Goal: Complete application form

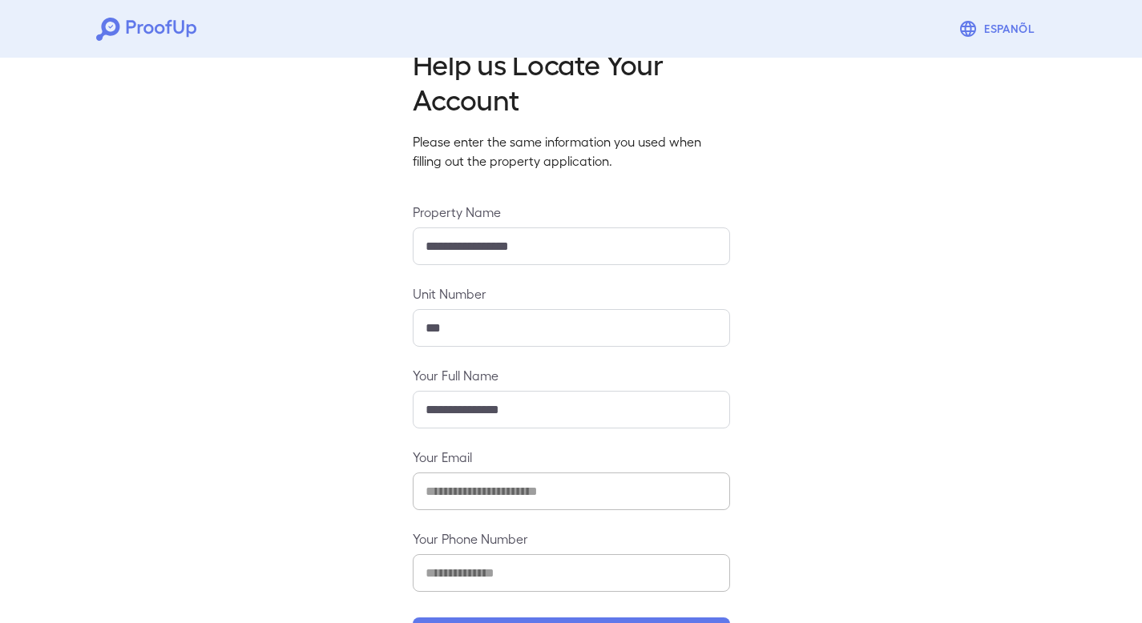
scroll to position [103, 0]
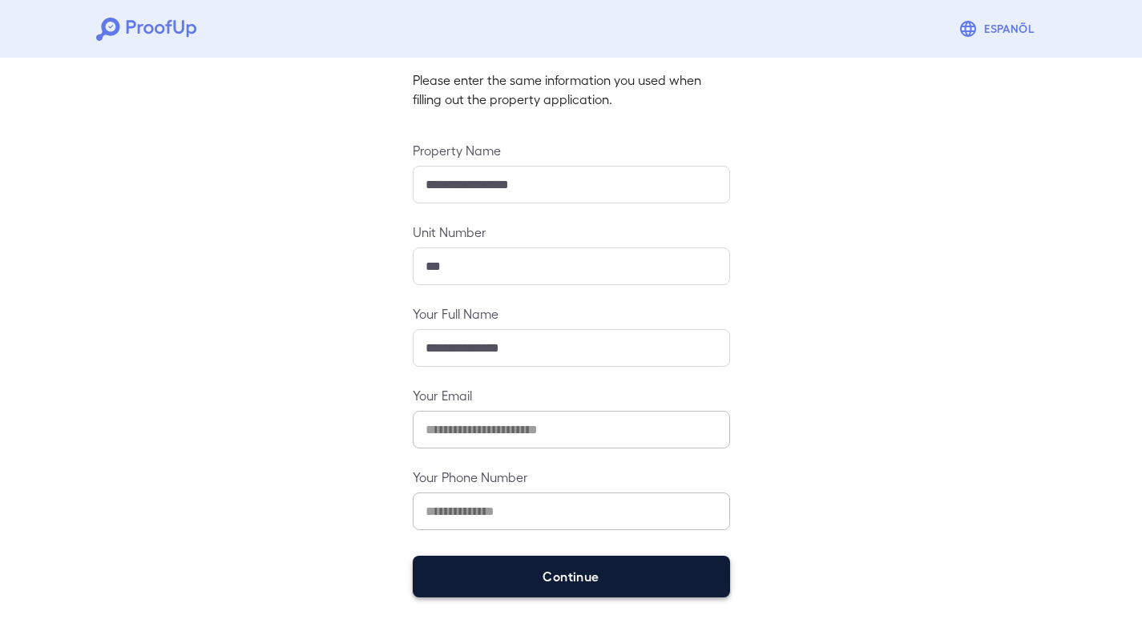
click at [569, 581] on button "Continue" at bounding box center [571, 577] width 317 height 42
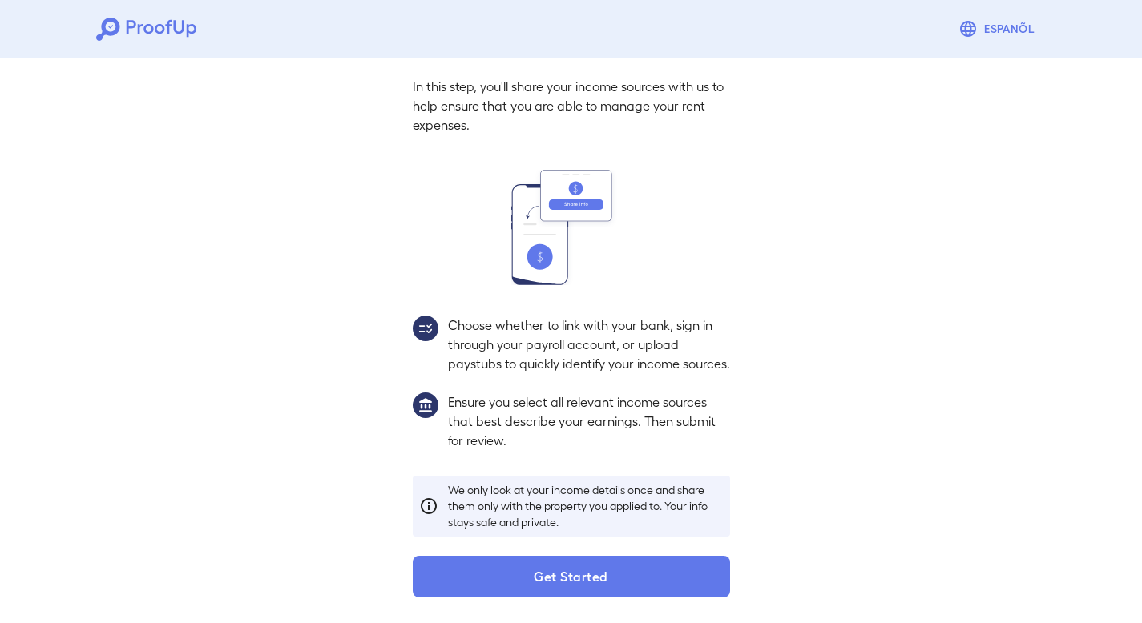
scroll to position [79, 0]
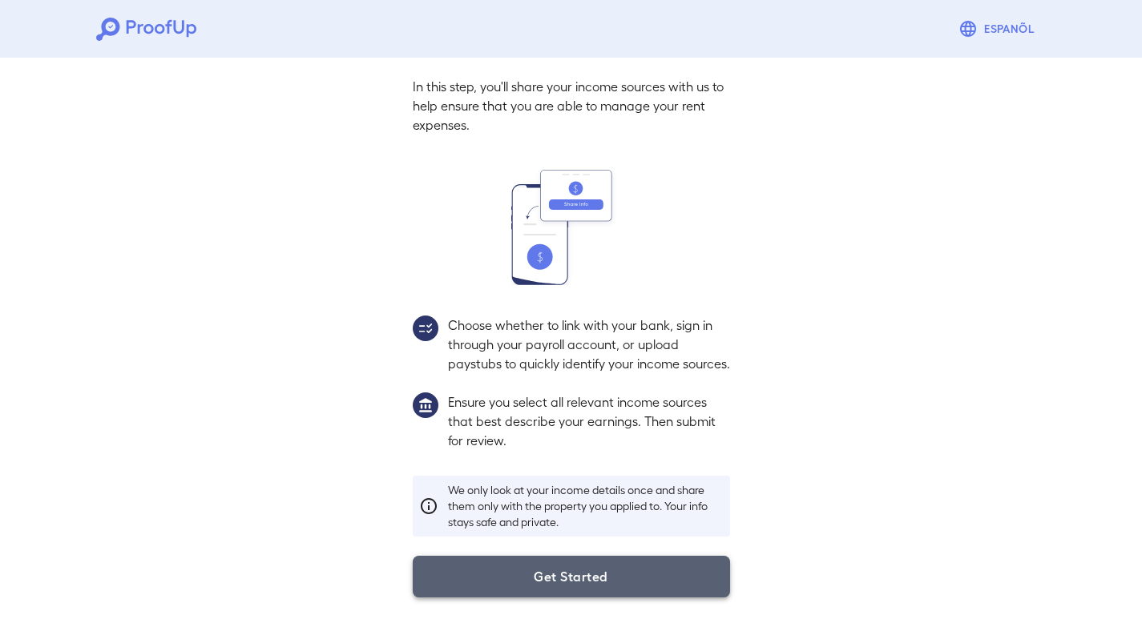
click at [534, 569] on button "Get Started" at bounding box center [571, 577] width 317 height 42
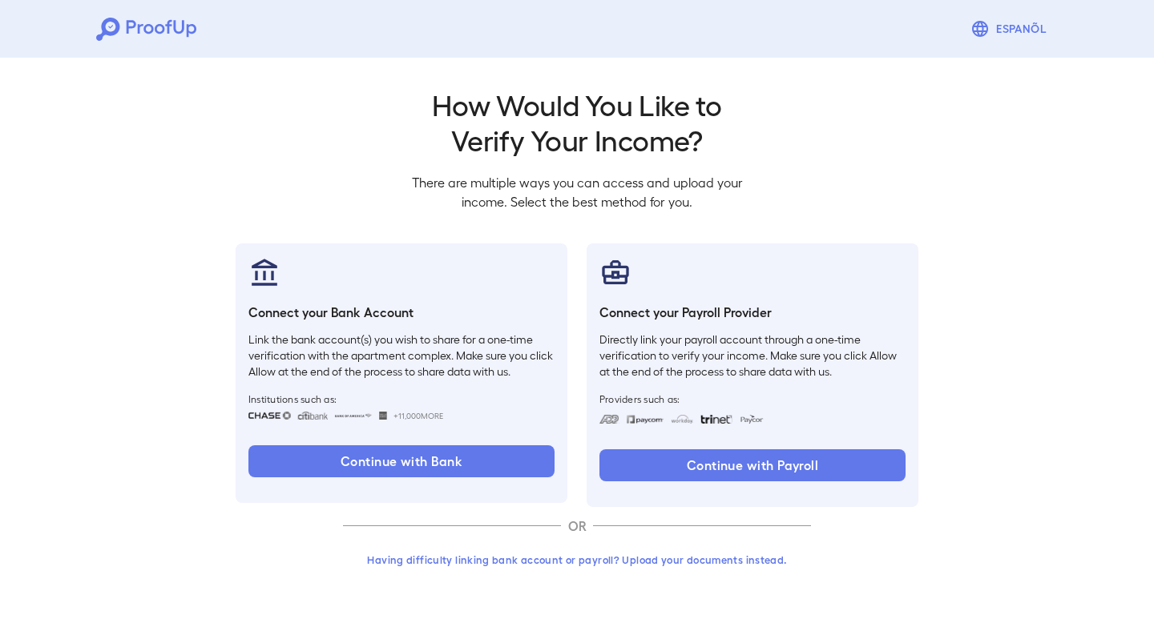
click at [590, 564] on button "Having difficulty linking bank account or payroll? Upload your documents instea…" at bounding box center [577, 560] width 468 height 29
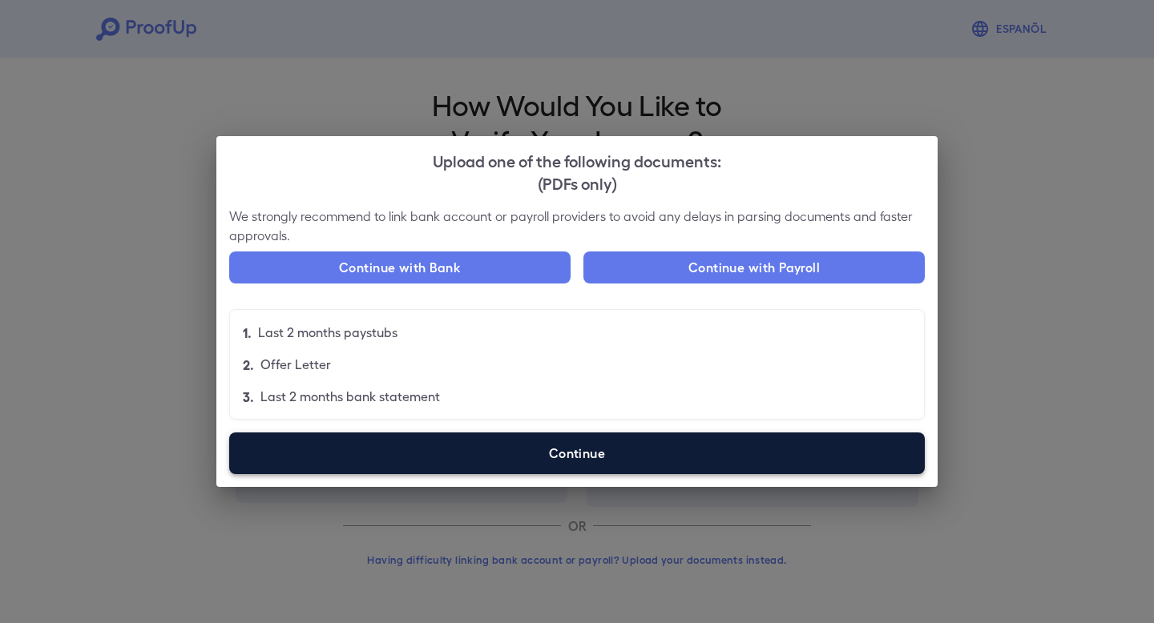
click at [675, 474] on div "We strongly recommend to link bank account or payroll providers to avoid any de…" at bounding box center [576, 347] width 721 height 280
click at [675, 460] on label "Continue" at bounding box center [576, 454] width 695 height 42
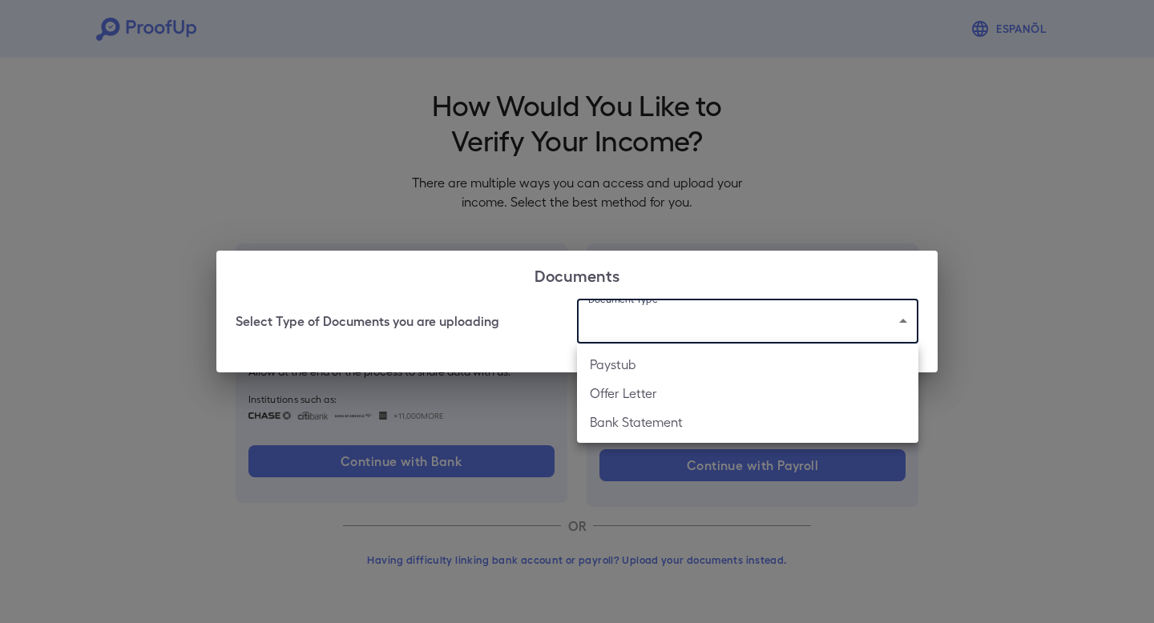
click at [695, 322] on body "Espanõl Go back How Would You Like to Verify Your Income? There are multiple wa…" at bounding box center [577, 306] width 1154 height 612
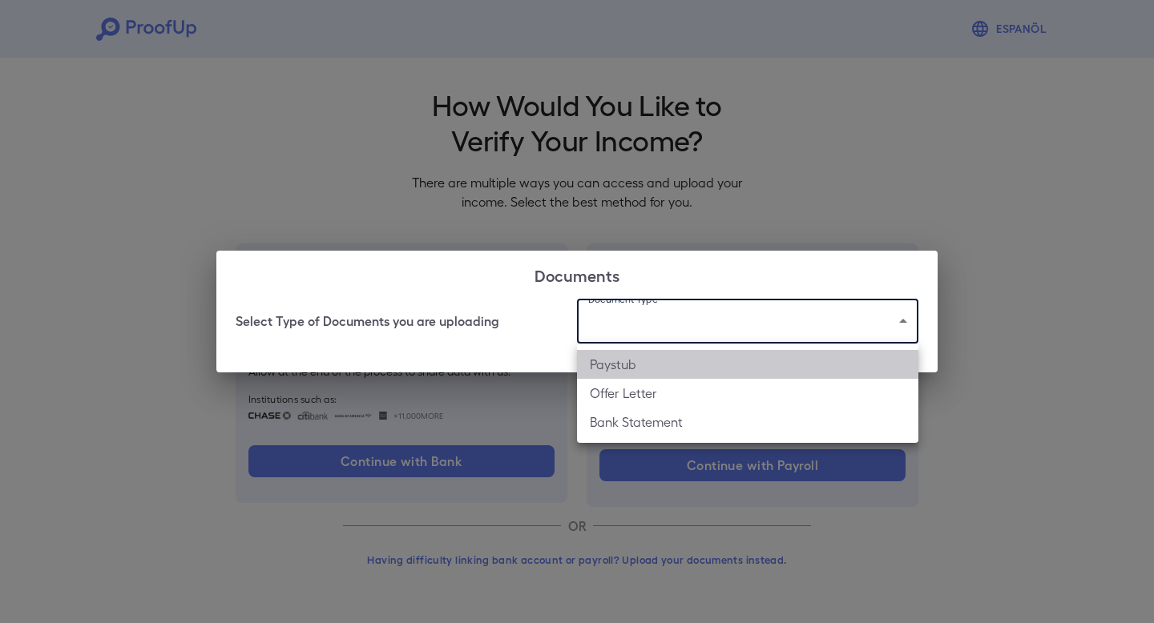
click at [673, 361] on li "Paystub" at bounding box center [747, 364] width 341 height 29
type input "*******"
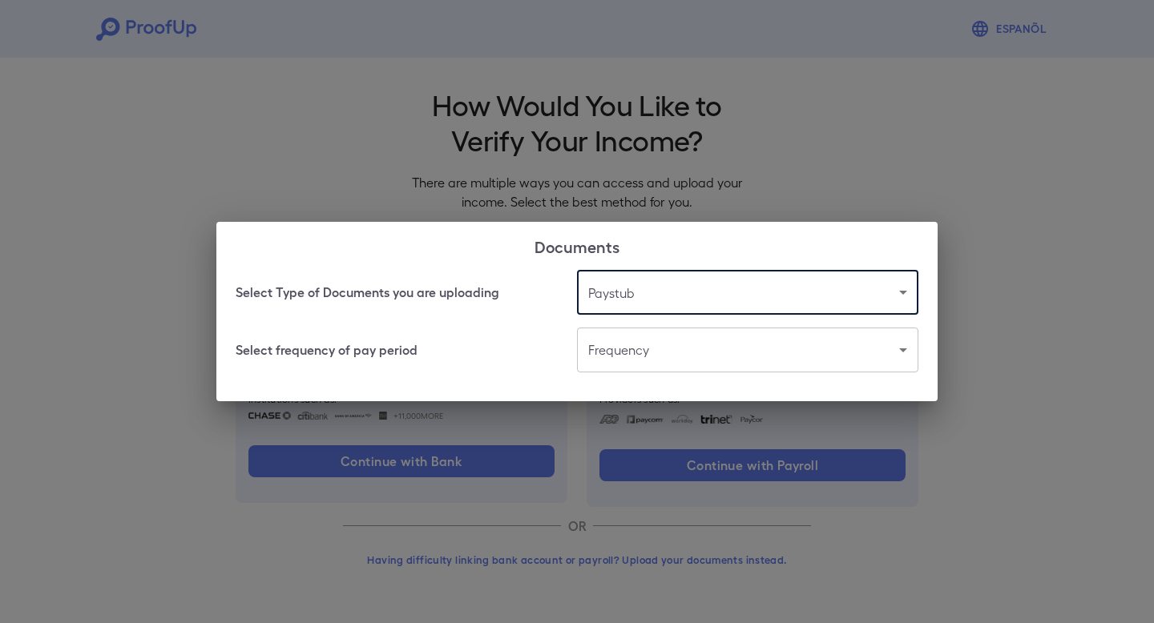
click at [673, 355] on body "Espanõl Go back How Would You Like to Verify Your Income? There are multiple wa…" at bounding box center [577, 306] width 1154 height 612
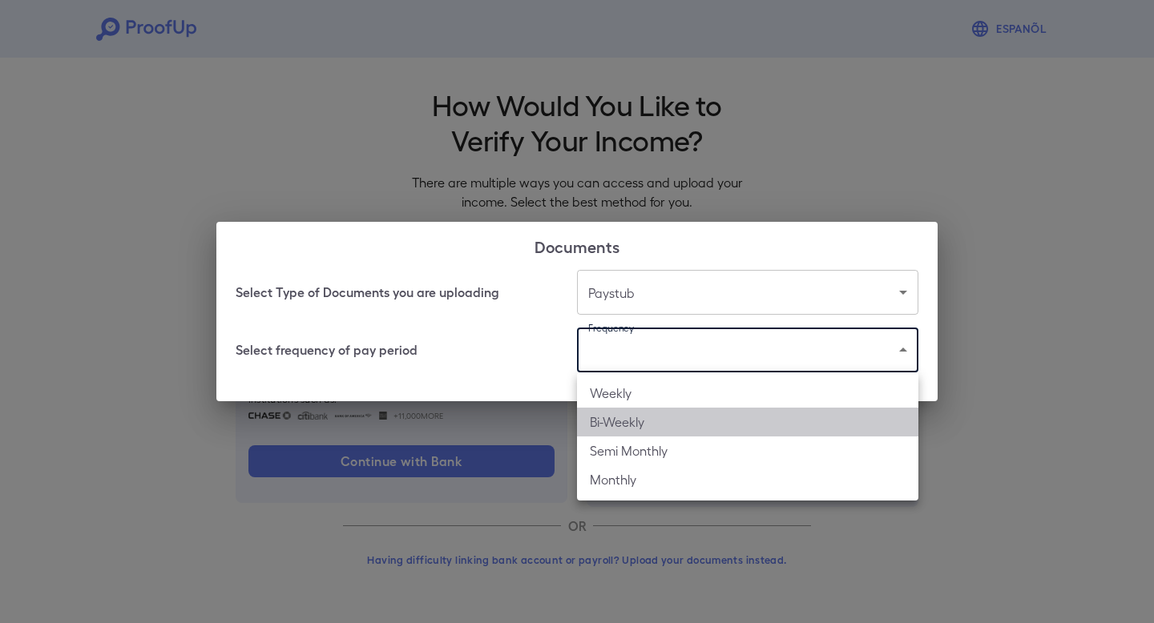
click at [649, 425] on li "Bi-Weekly" at bounding box center [747, 422] width 341 height 29
type input "*********"
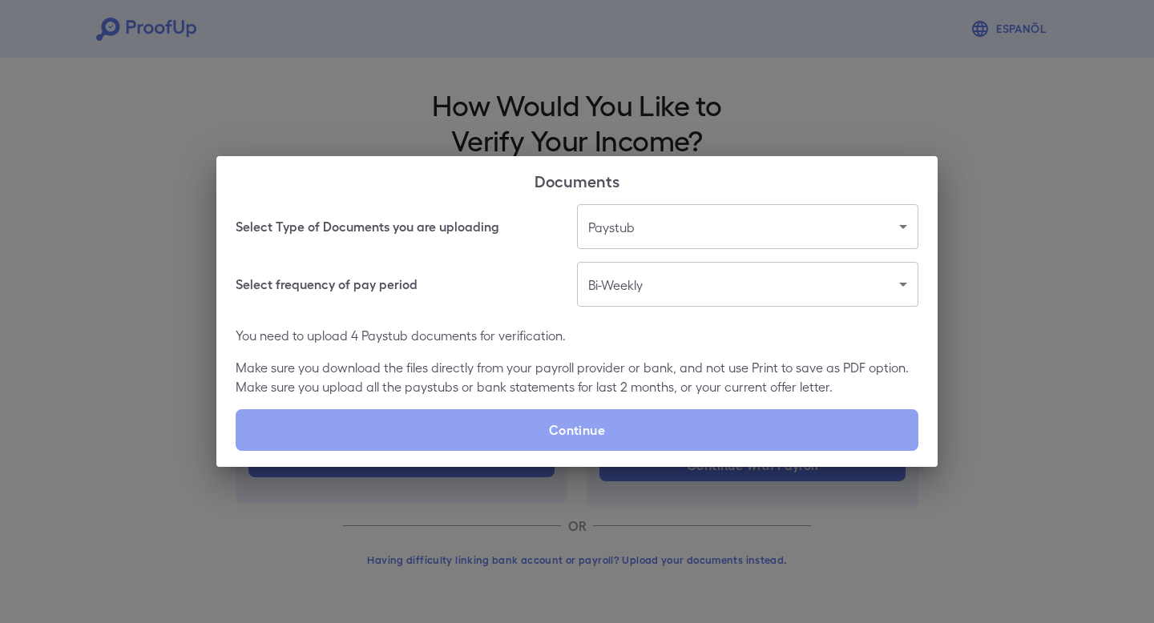
click at [649, 425] on label "Continue" at bounding box center [577, 430] width 683 height 42
click at [236, 450] on input "Continue" at bounding box center [236, 450] width 1 height 1
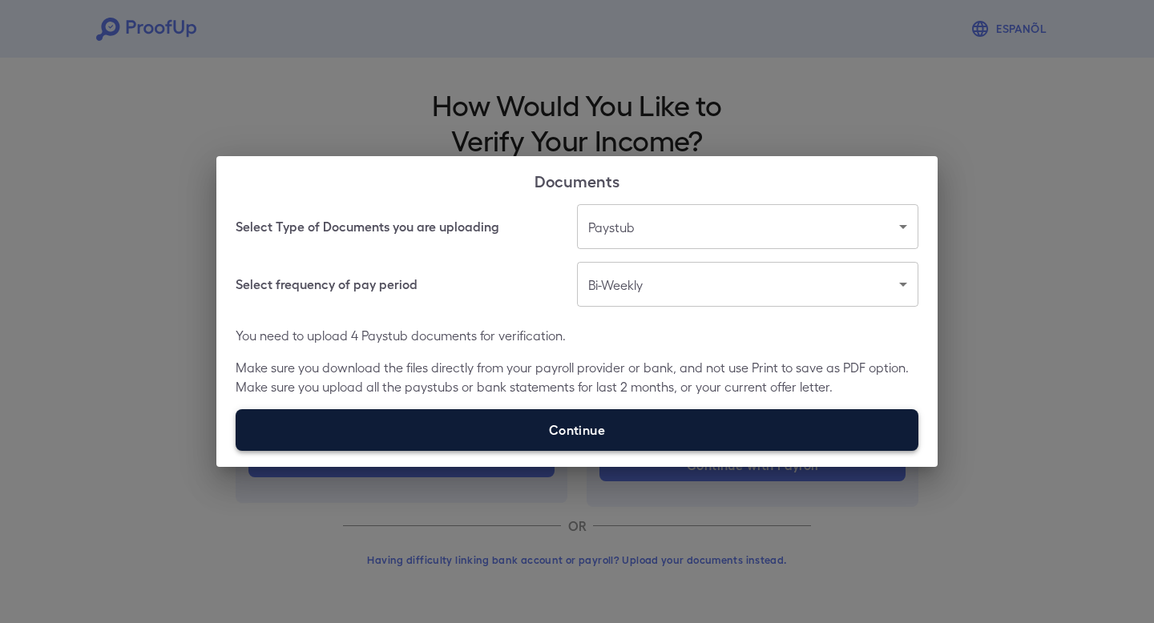
click at [549, 429] on label "Continue" at bounding box center [577, 430] width 683 height 42
click at [236, 450] on input "Continue" at bounding box center [236, 450] width 1 height 1
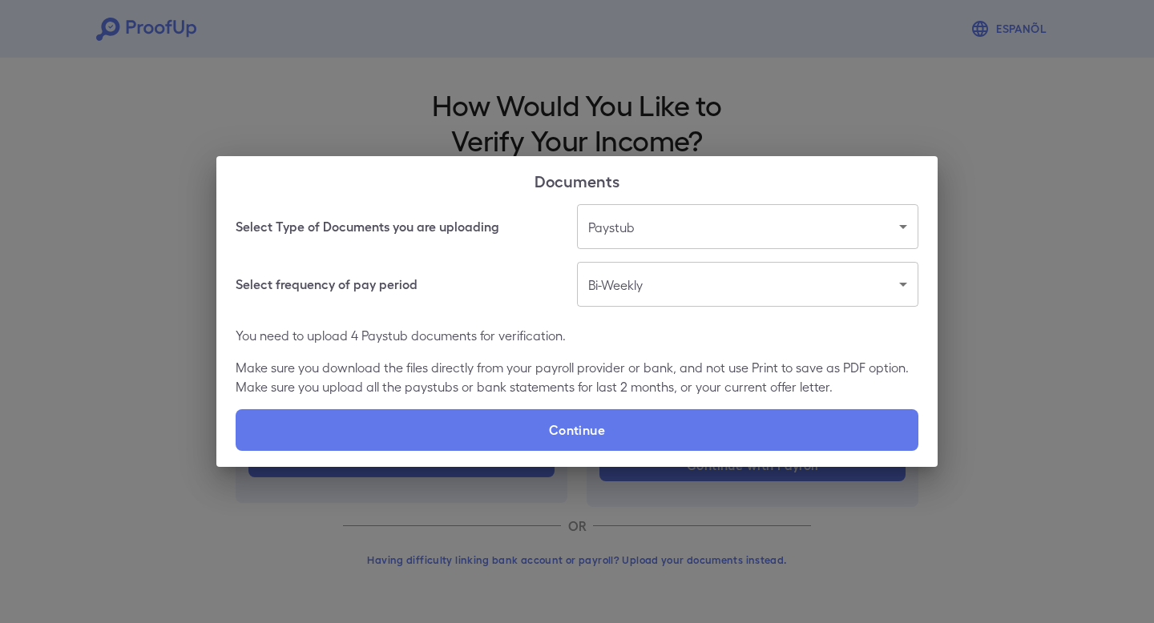
click at [601, 451] on div "Select Type of Documents you are uploading Paystub ******* ​ Select frequency o…" at bounding box center [576, 335] width 721 height 263
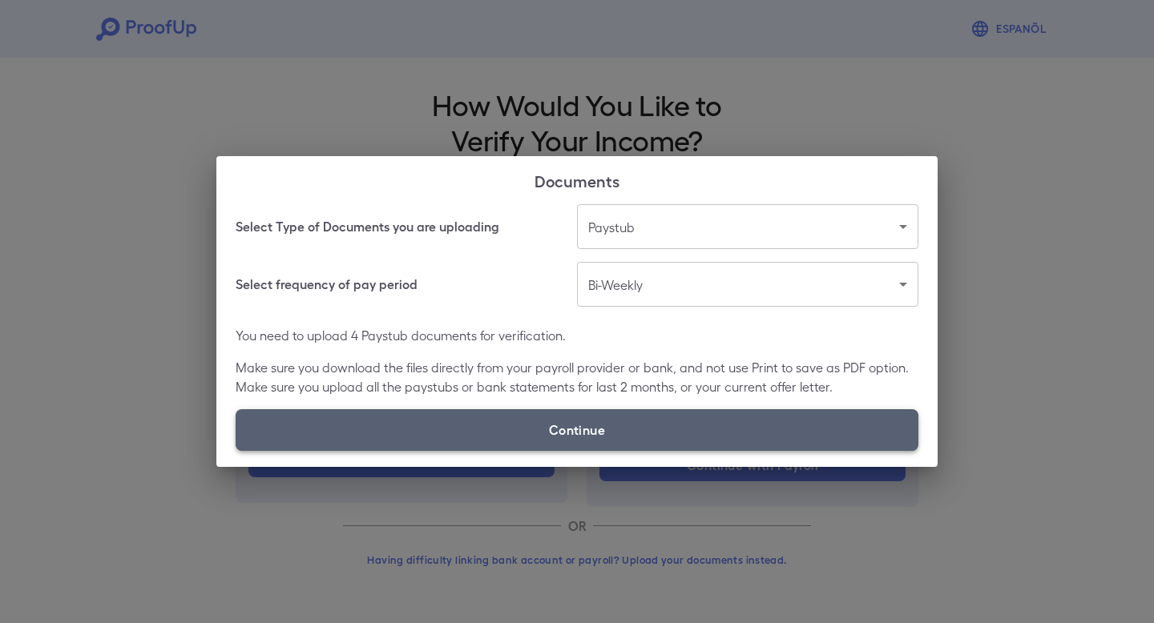
click at [610, 429] on label "Continue" at bounding box center [577, 430] width 683 height 42
click at [236, 450] on input "Continue" at bounding box center [236, 450] width 1 height 1
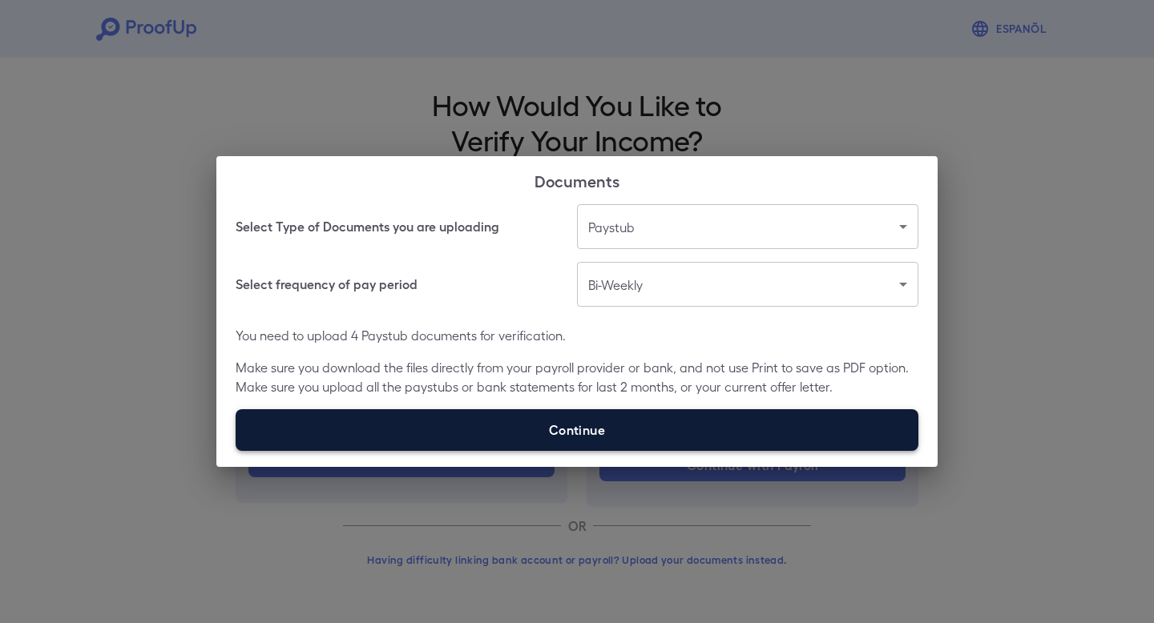
click at [582, 438] on label "Continue" at bounding box center [577, 430] width 683 height 42
click at [236, 450] on input "Continue" at bounding box center [236, 450] width 1 height 1
type input "**********"
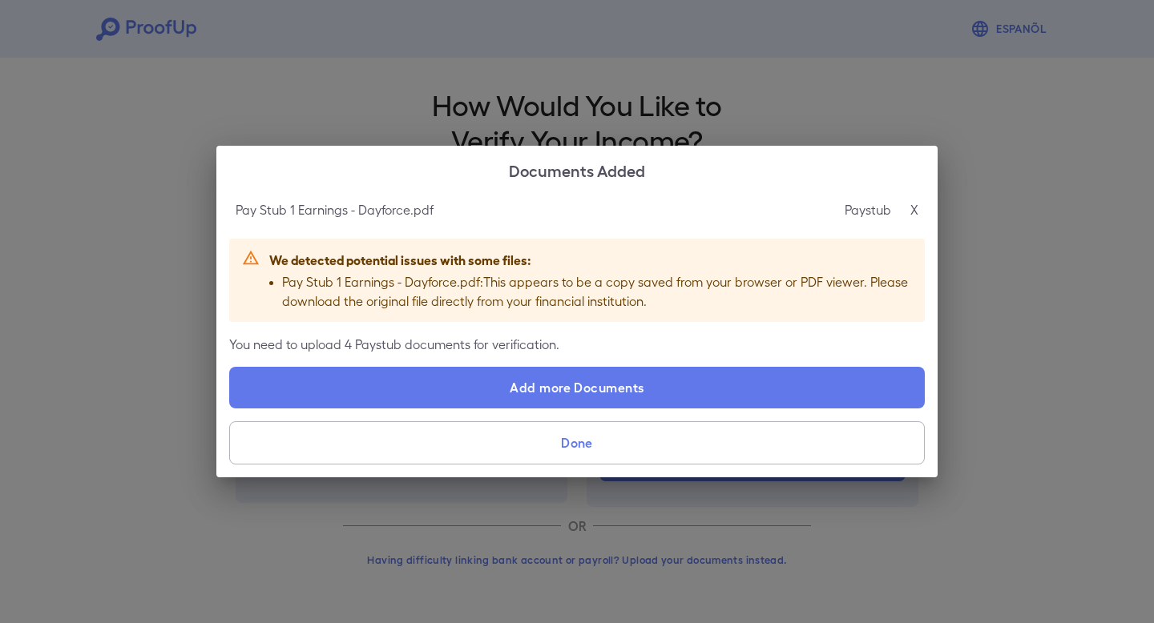
click at [913, 213] on p "X" at bounding box center [914, 209] width 8 height 19
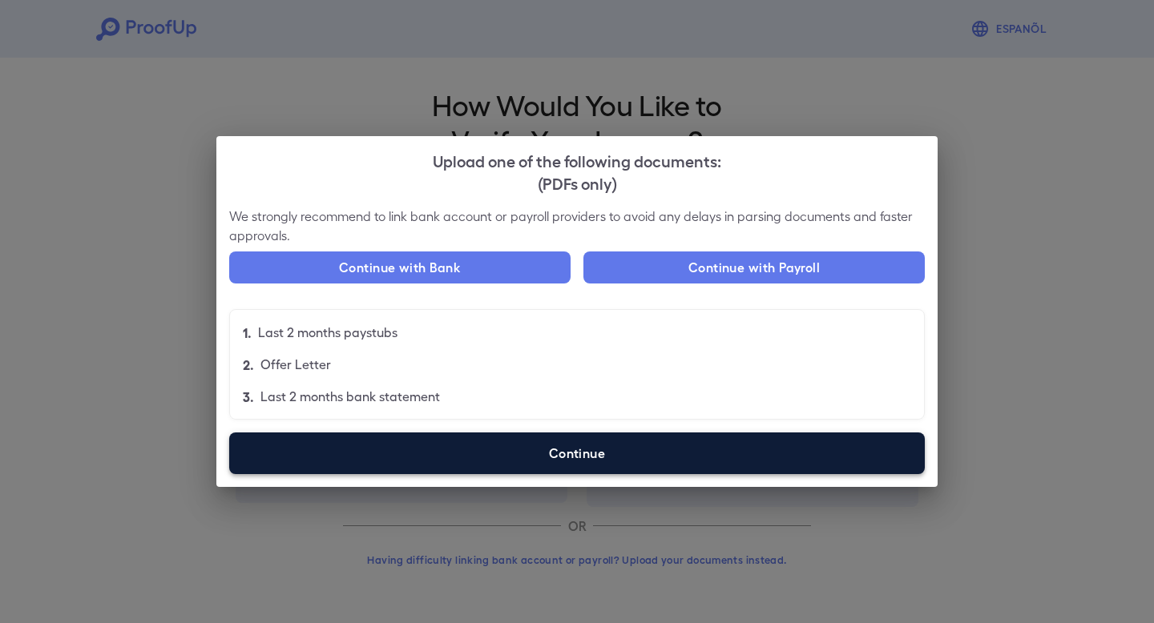
click at [603, 451] on label "Continue" at bounding box center [576, 454] width 695 height 42
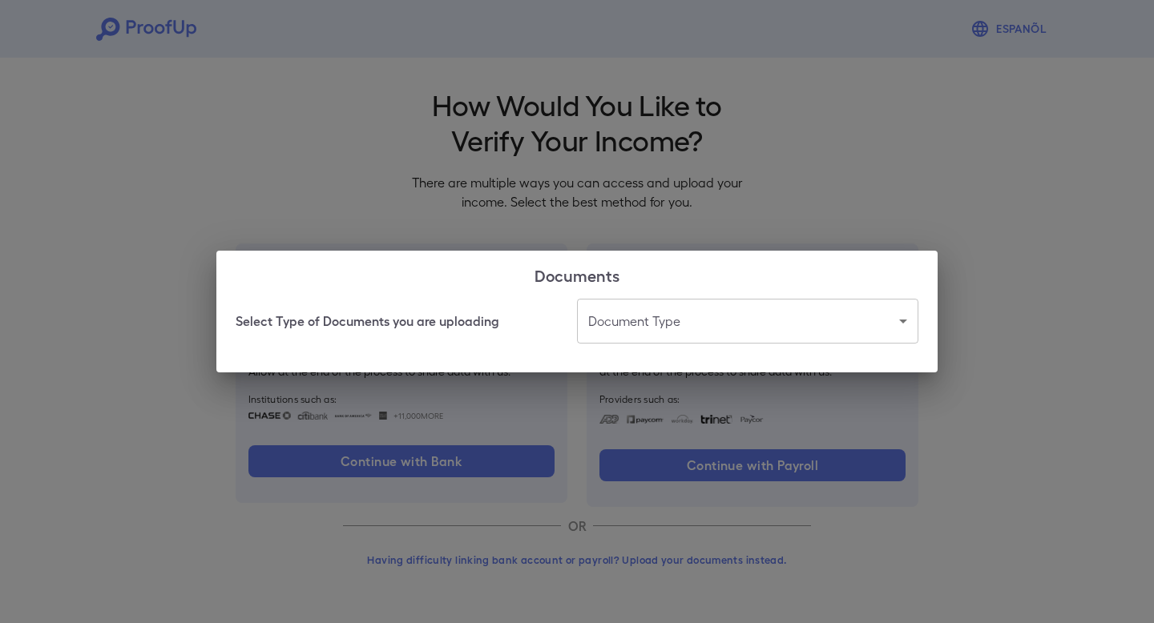
click at [687, 336] on body "Espanõl Go back How Would You Like to Verify Your Income? There are multiple wa…" at bounding box center [577, 306] width 1154 height 612
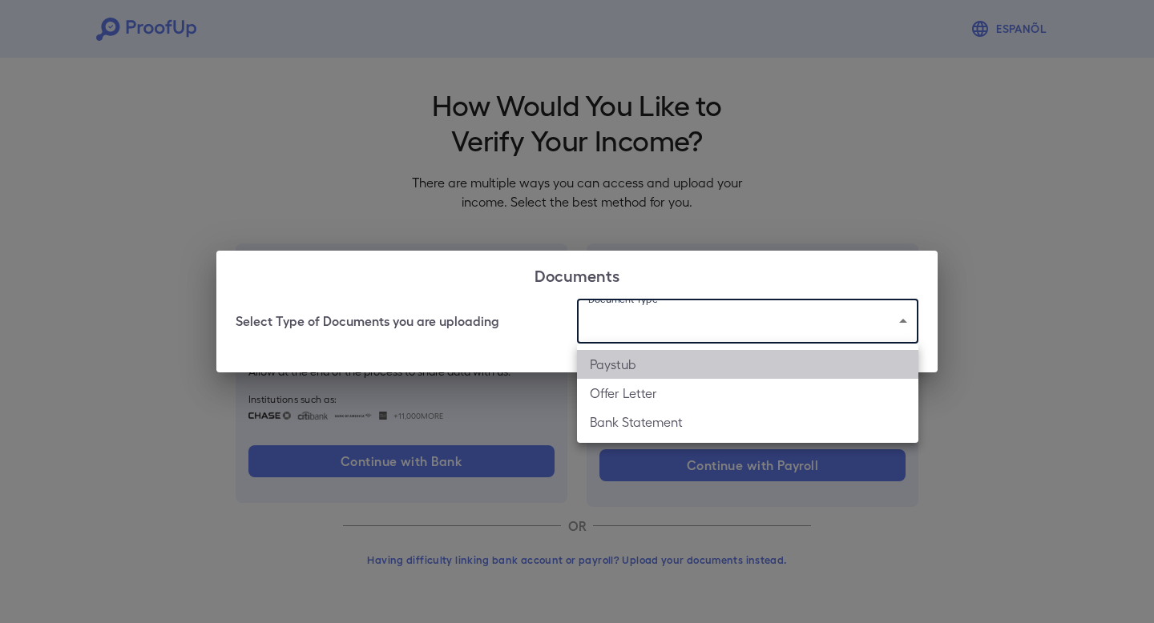
click at [659, 367] on li "Paystub" at bounding box center [747, 364] width 341 height 29
type input "*******"
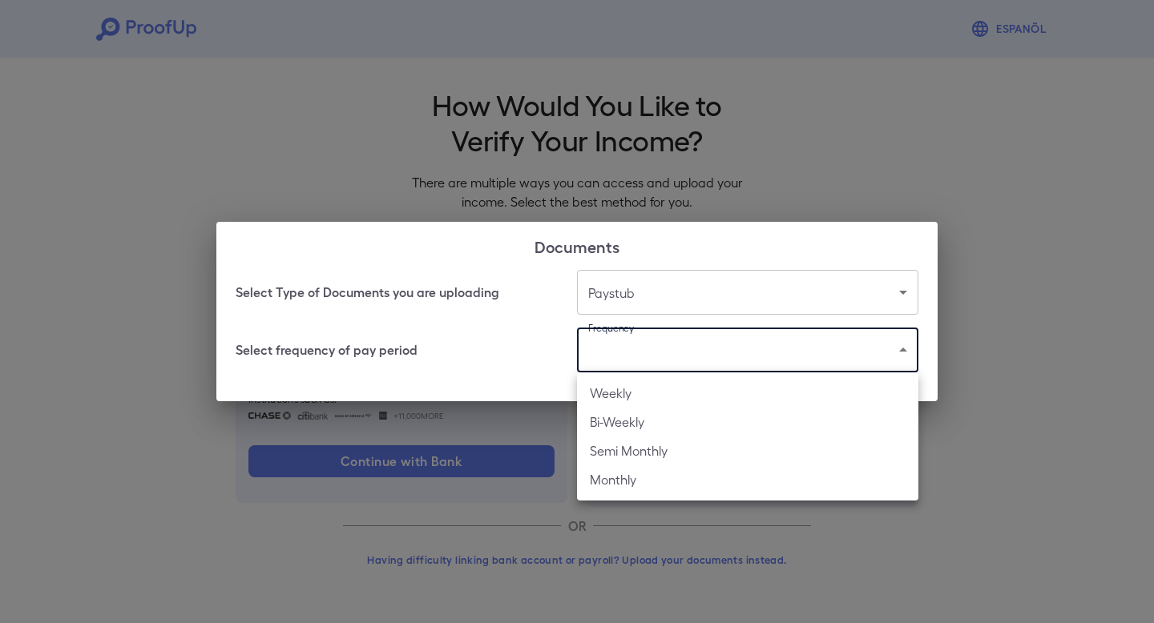
click at [635, 356] on body "Espanõl Go back How Would You Like to Verify Your Income? There are multiple wa…" at bounding box center [577, 306] width 1154 height 612
click at [629, 425] on li "Bi-Weekly" at bounding box center [747, 422] width 341 height 29
type input "*********"
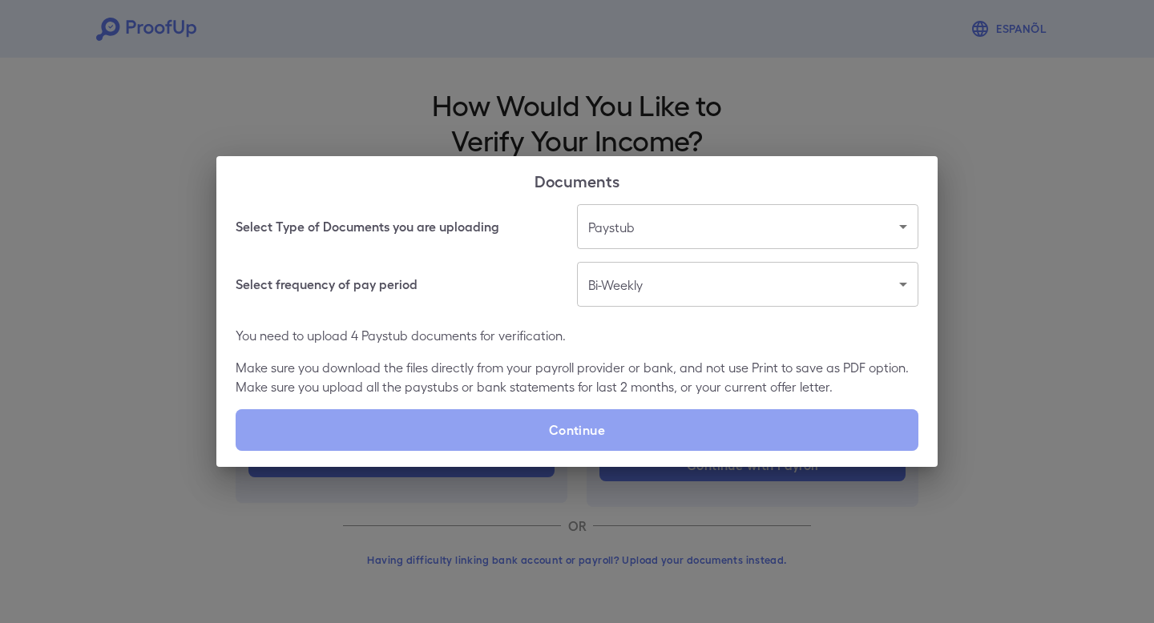
click at [629, 425] on label "Continue" at bounding box center [577, 430] width 683 height 42
click at [236, 450] on input "Continue" at bounding box center [236, 450] width 1 height 1
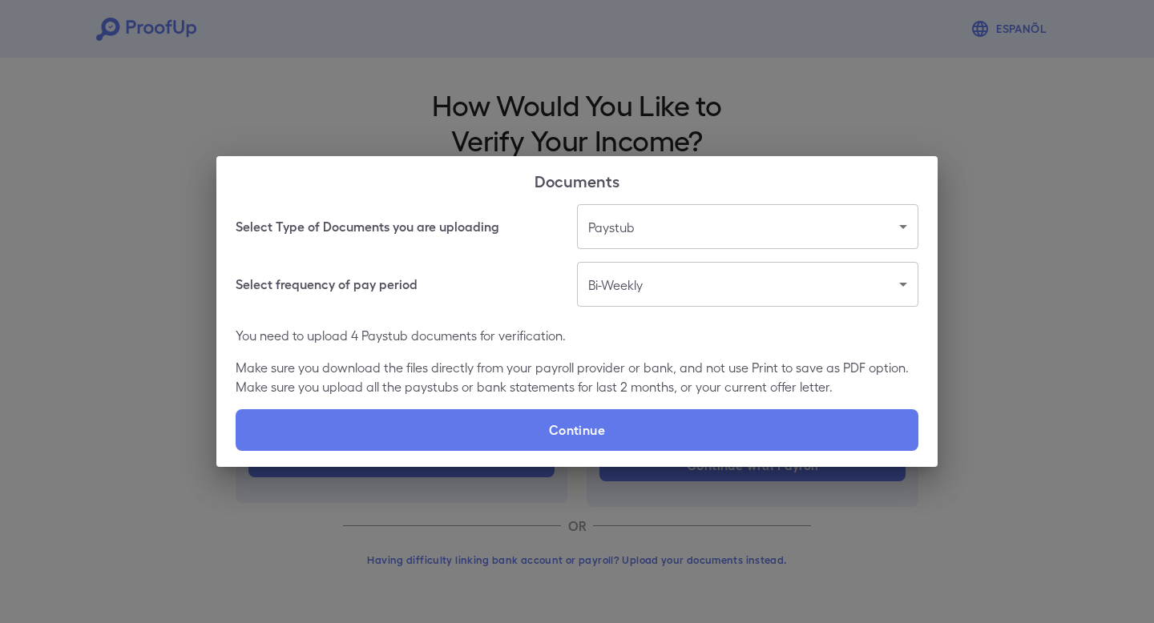
type input "**********"
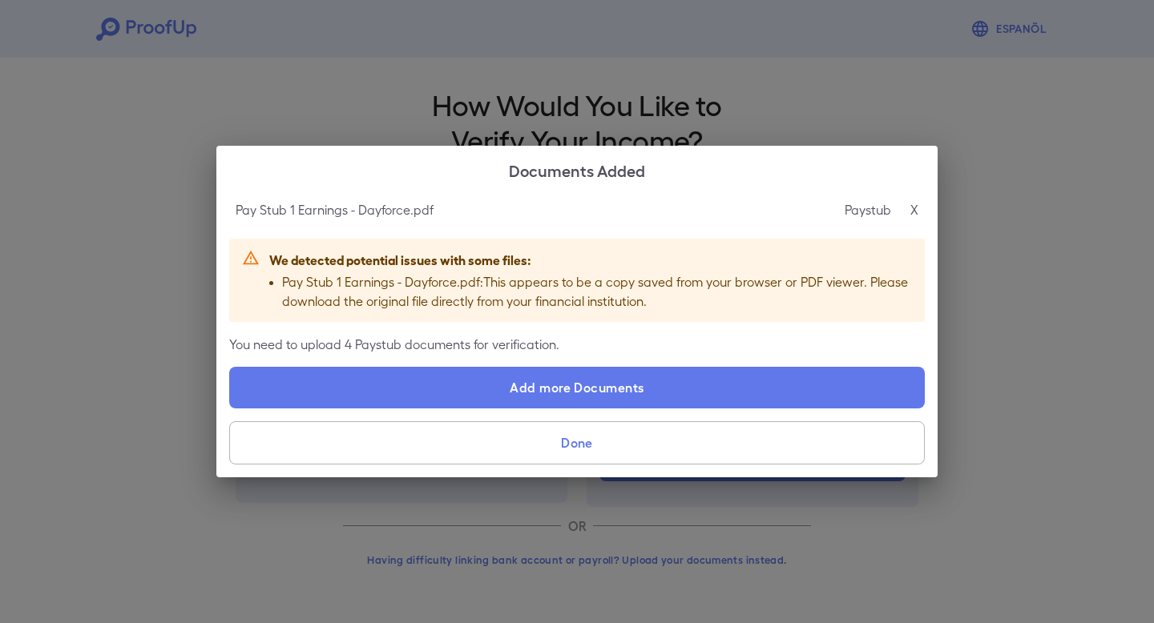
click at [908, 213] on div "Paystub X" at bounding box center [881, 209] width 74 height 19
click at [911, 212] on p "X" at bounding box center [914, 209] width 8 height 19
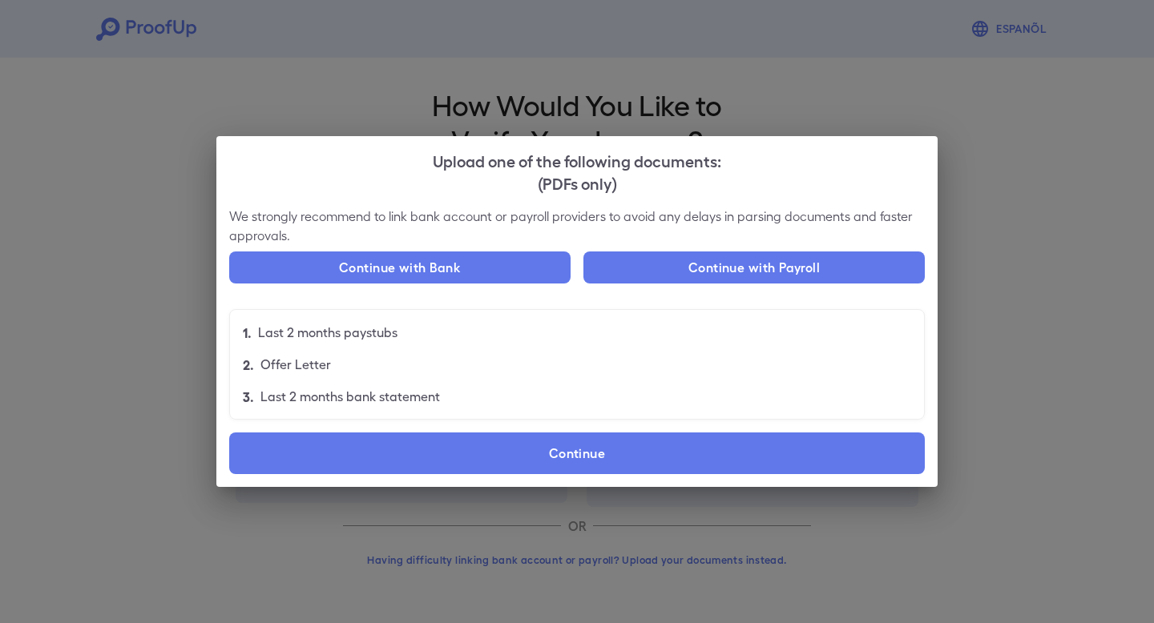
click at [887, 54] on div "Upload one of the following documents: (PDFs only) We strongly recommend to lin…" at bounding box center [577, 311] width 1154 height 623
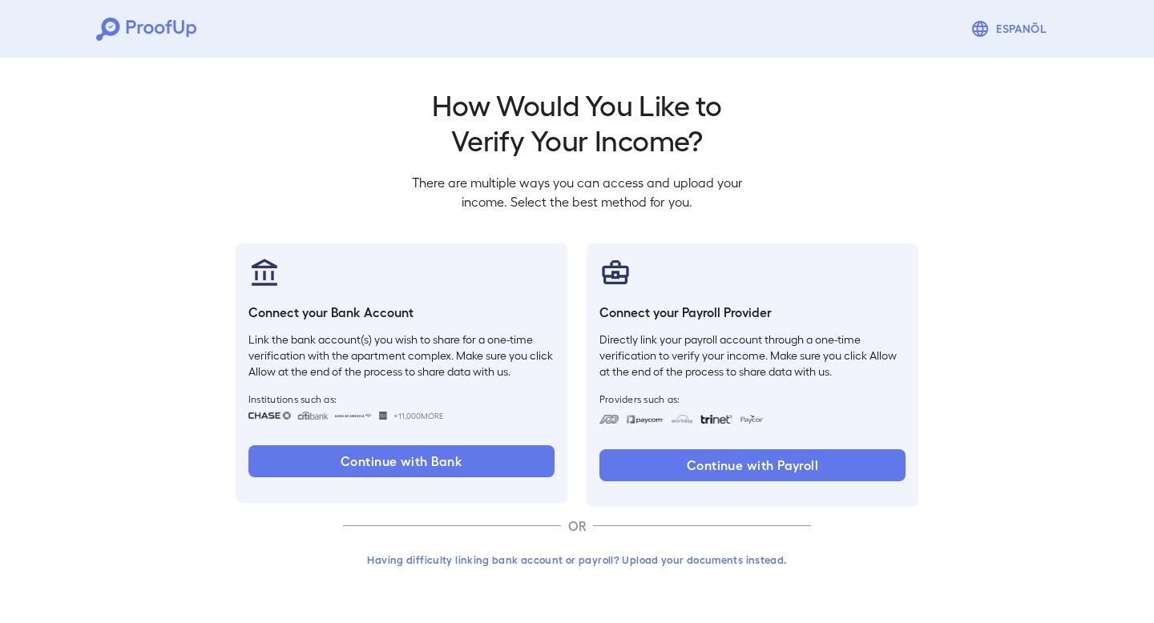
click at [690, 122] on h2 "How Would You Like to Verify Your Income?" at bounding box center [577, 122] width 356 height 71
